Goal: Navigation & Orientation: Find specific page/section

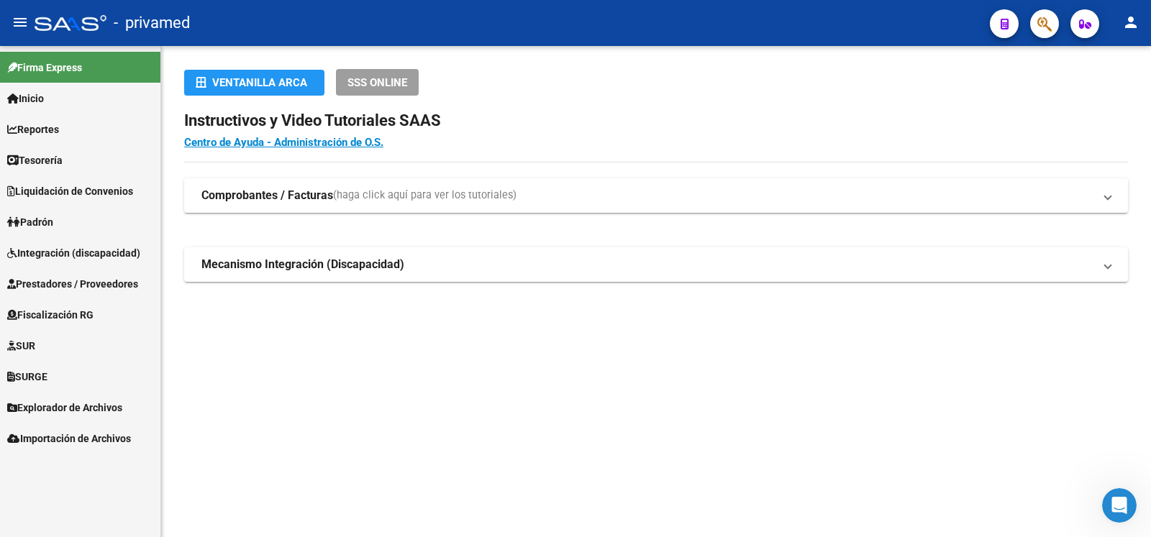
click at [101, 410] on span "Explorador de Archivos" at bounding box center [64, 408] width 115 height 16
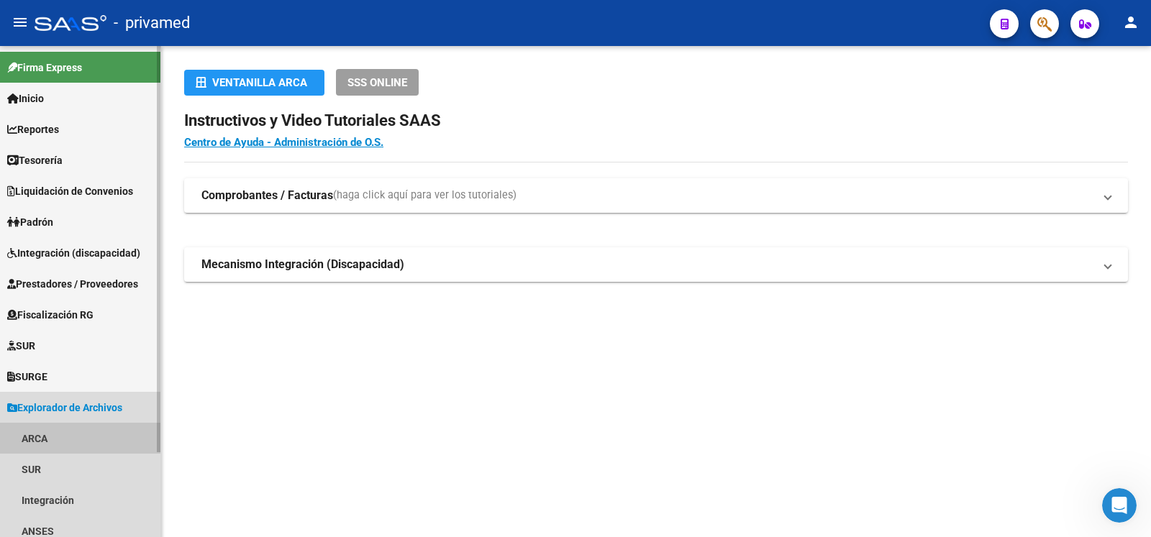
click at [55, 439] on link "ARCA" at bounding box center [80, 438] width 160 height 31
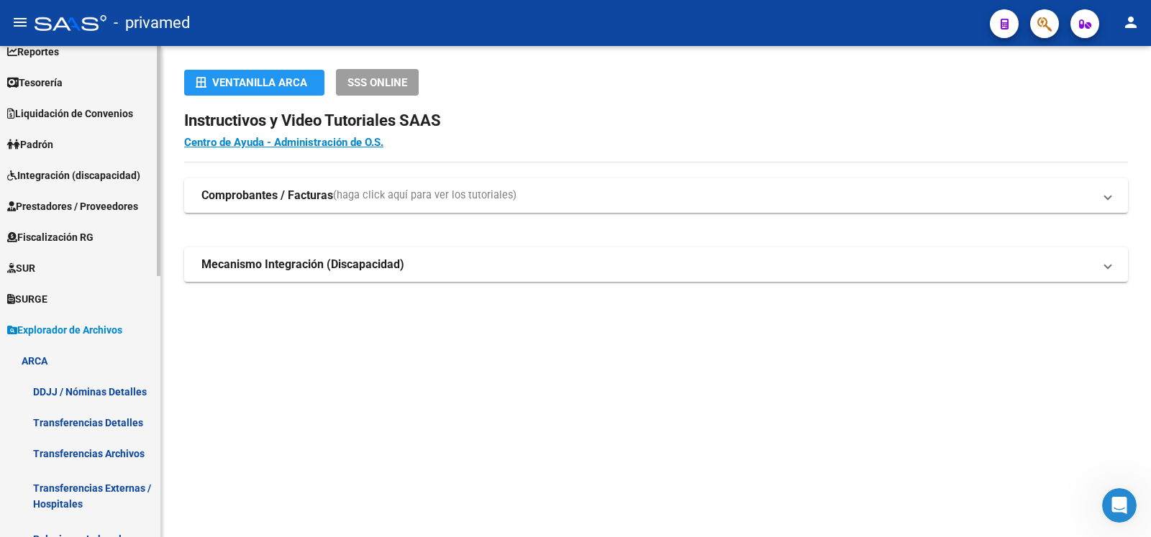
scroll to position [155, 0]
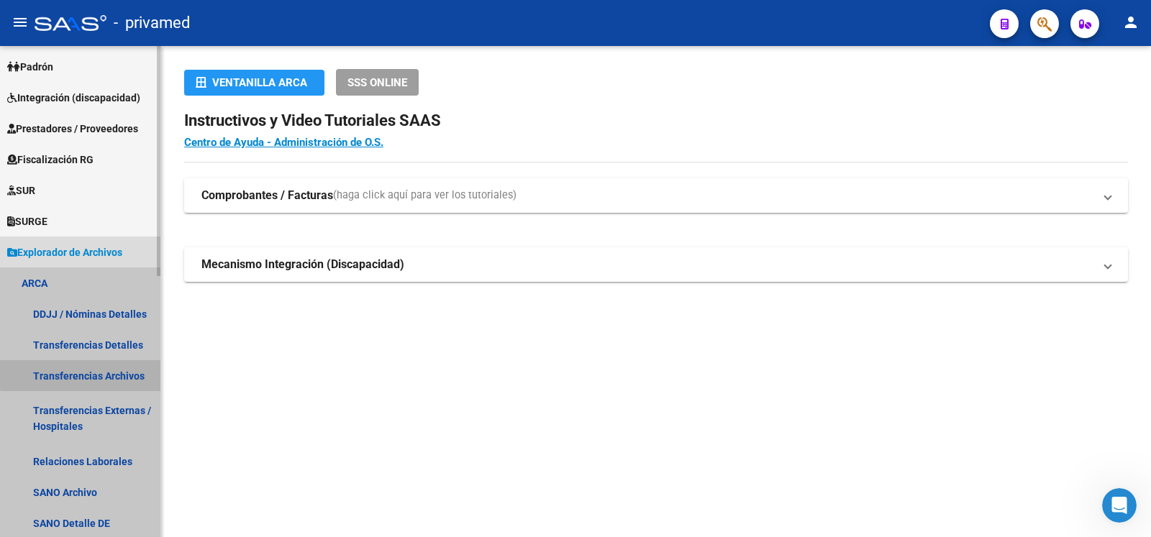
click at [122, 376] on link "Transferencias Archivos" at bounding box center [80, 375] width 160 height 31
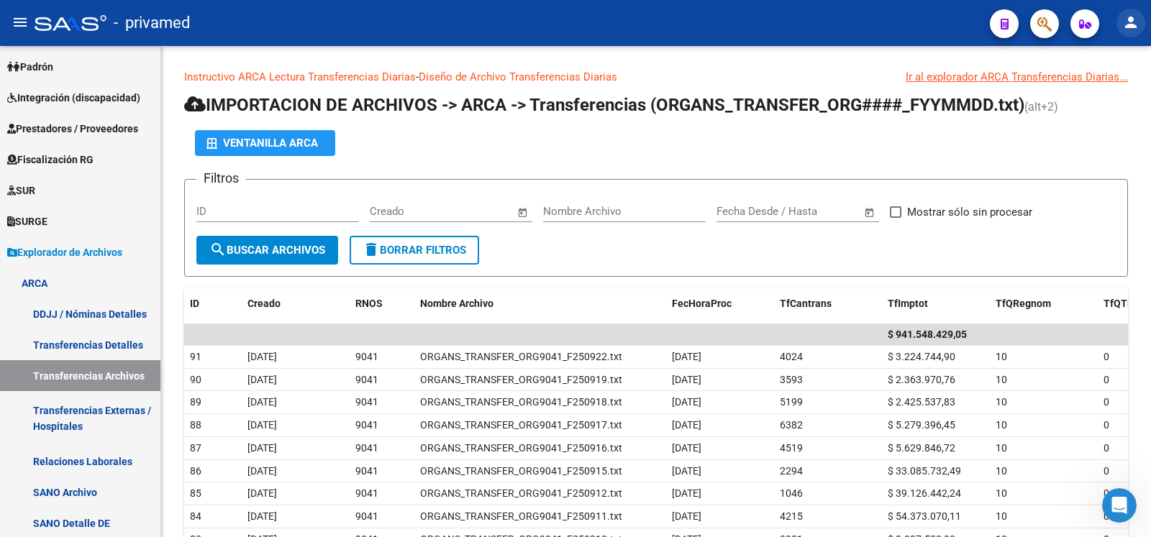
click at [1132, 23] on mat-icon "person" at bounding box center [1130, 22] width 17 height 17
click at [1106, 97] on button "exit_to_app Salir" at bounding box center [1102, 95] width 88 height 35
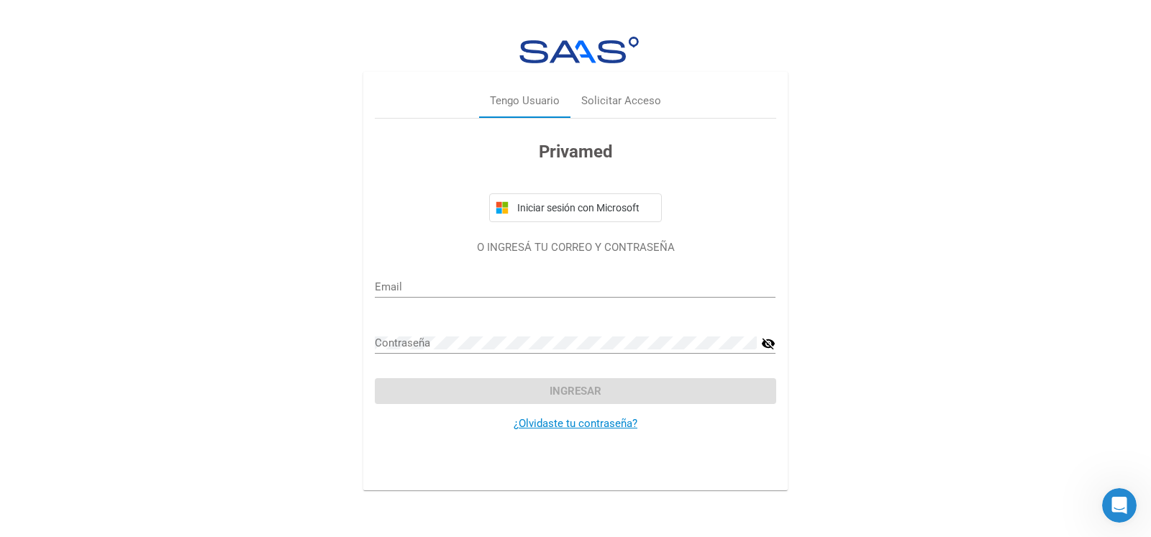
type input "[EMAIL_ADDRESS][DOMAIN_NAME]"
